Goal: Information Seeking & Learning: Check status

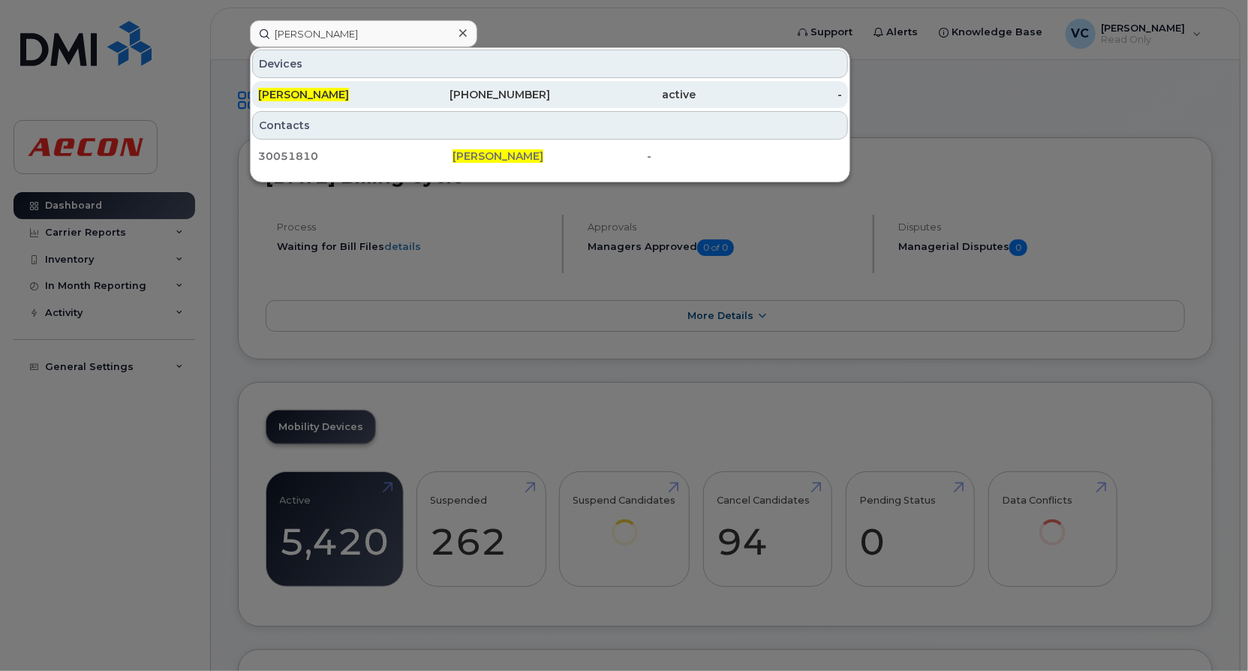
type input "Rob Smith"
click at [315, 95] on div "Rob Smith" at bounding box center [331, 94] width 146 height 15
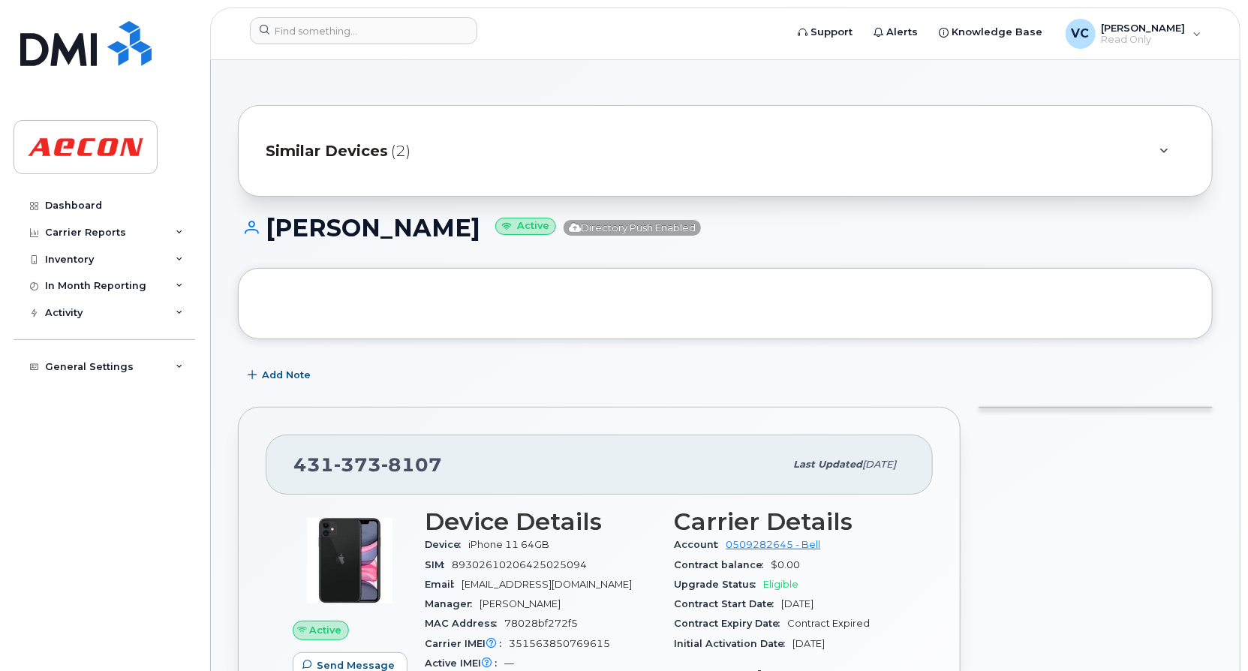
click at [364, 148] on span "Similar Devices" at bounding box center [327, 151] width 122 height 22
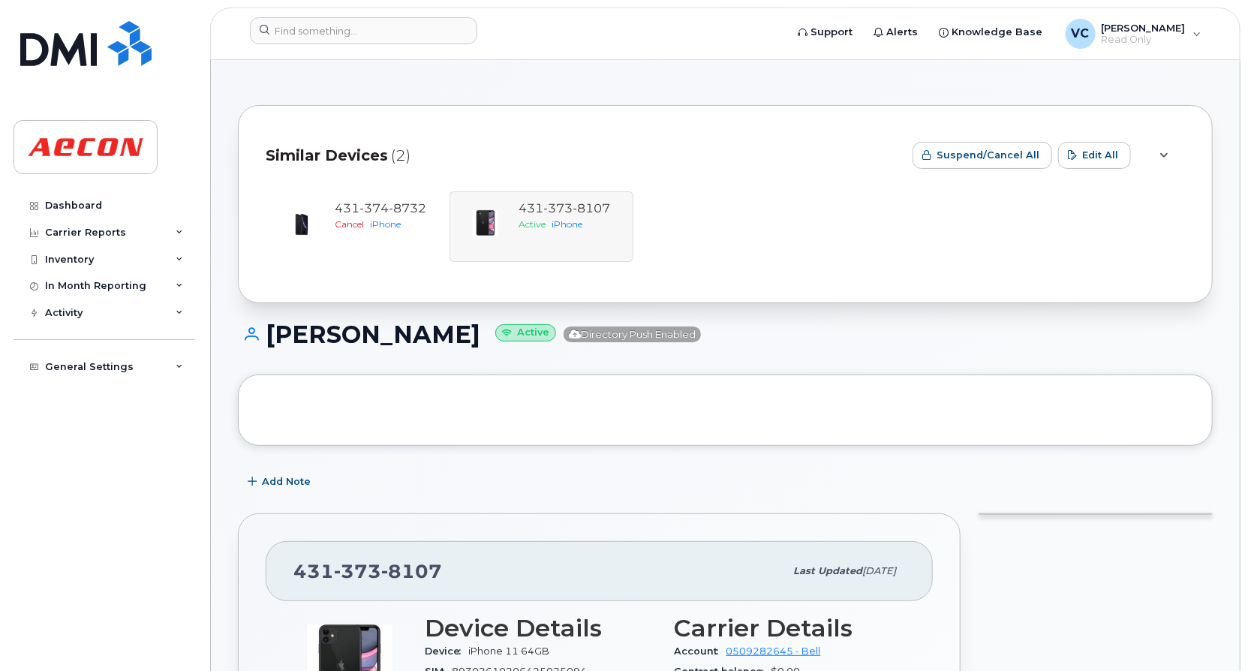
scroll to position [75, 0]
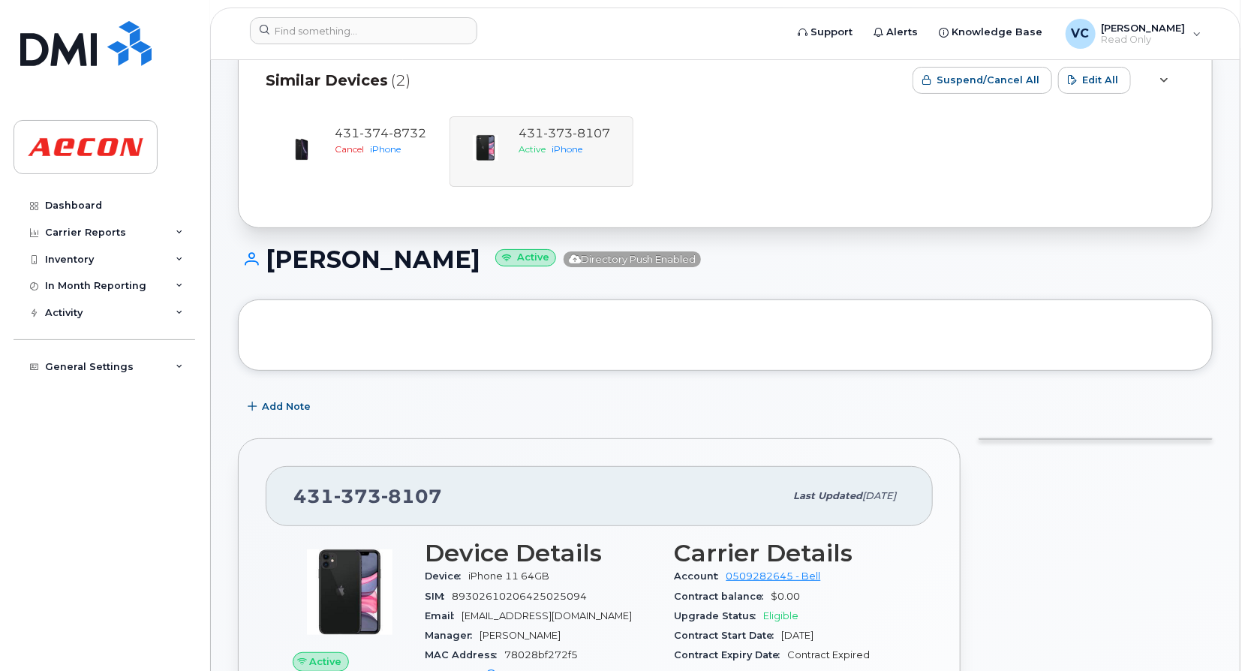
click at [428, 580] on span "Device" at bounding box center [447, 575] width 44 height 11
drag, startPoint x: 428, startPoint y: 580, endPoint x: 536, endPoint y: 576, distance: 108.1
click at [536, 576] on div "Device iPhone 11 64GB" at bounding box center [541, 576] width 232 height 20
copy div "Device iPhone 11 64GB"
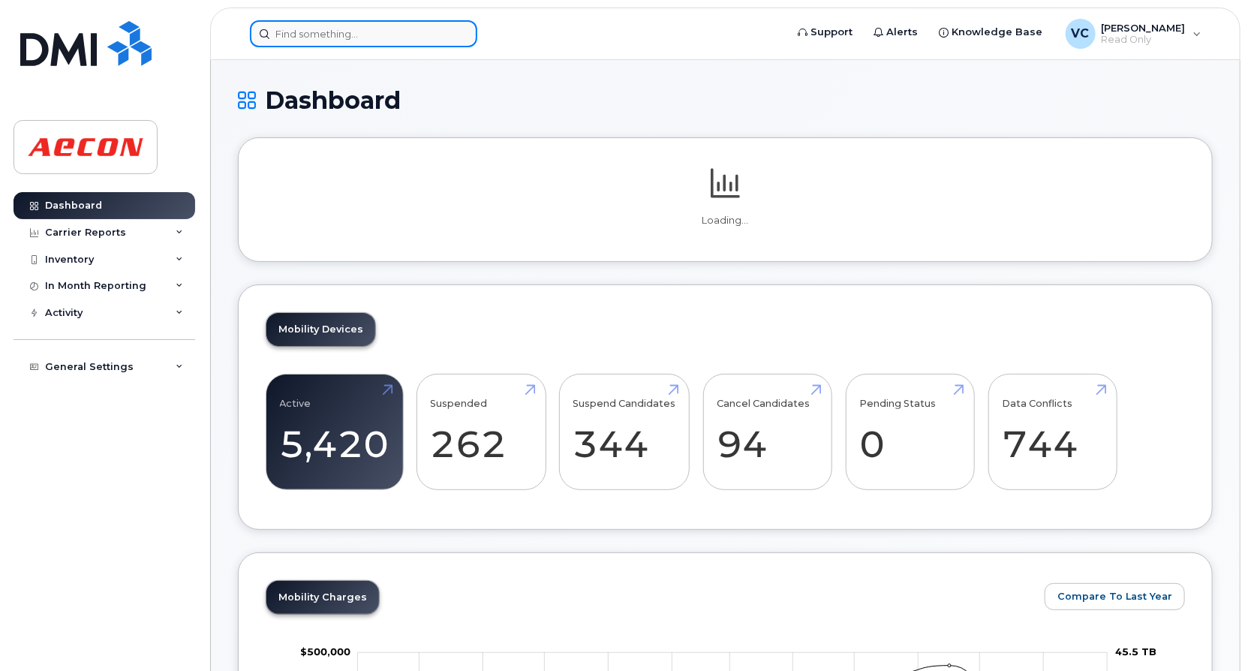
click at [326, 32] on input at bounding box center [363, 33] width 227 height 27
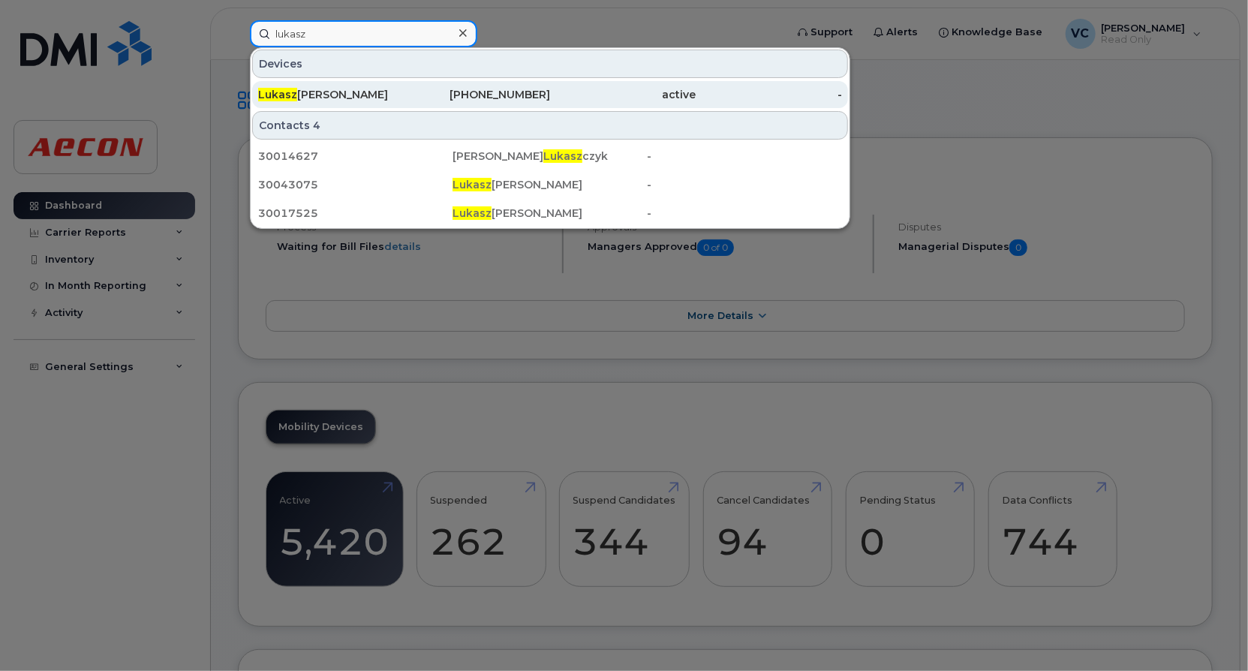
type input "lukasz"
click at [380, 93] on div "Lukasz Matysek" at bounding box center [331, 94] width 146 height 15
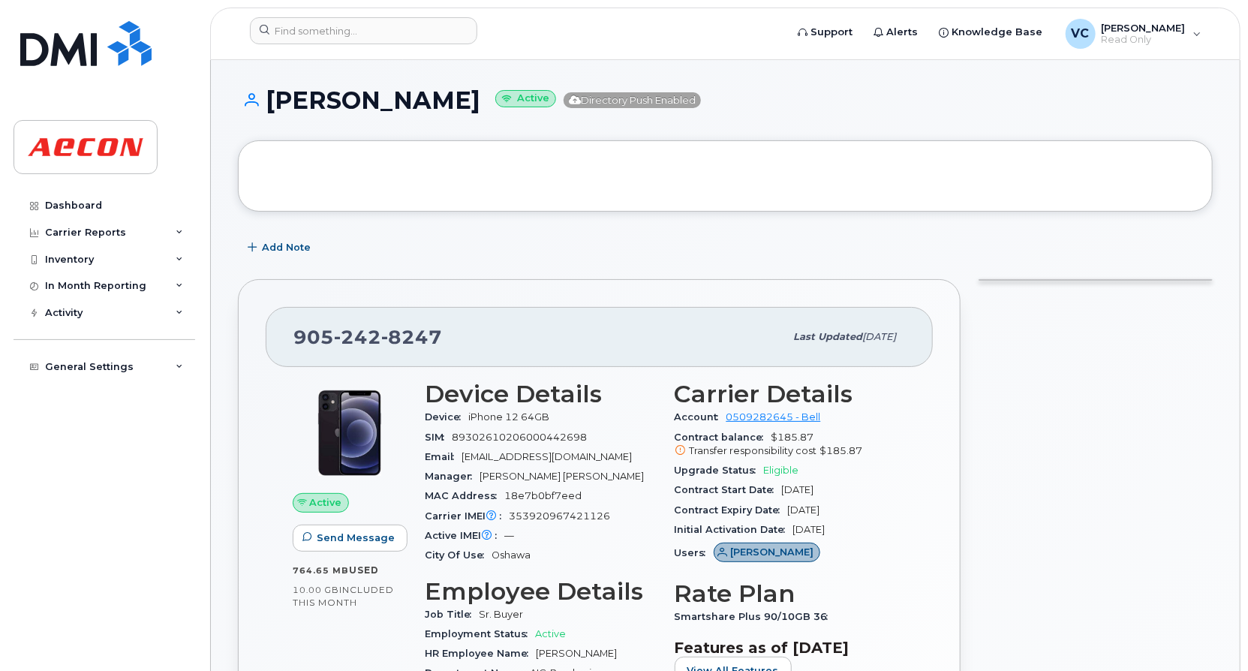
drag, startPoint x: 678, startPoint y: 467, endPoint x: 770, endPoint y: 474, distance: 91.8
click at [766, 474] on div "Upgrade Status Eligible" at bounding box center [790, 471] width 232 height 20
drag, startPoint x: 770, startPoint y: 474, endPoint x: 826, endPoint y: 468, distance: 56.6
click at [826, 468] on div "Upgrade Status Eligible" at bounding box center [790, 471] width 232 height 20
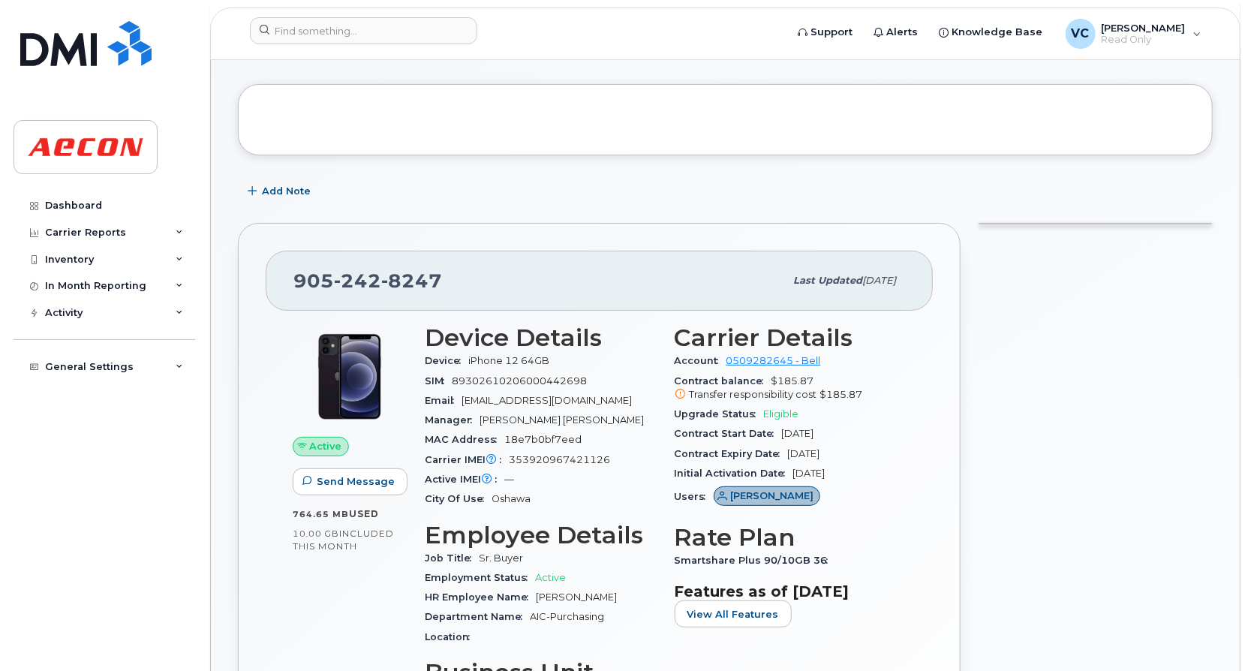
scroll to position [225, 0]
